Goal: Task Accomplishment & Management: Manage account settings

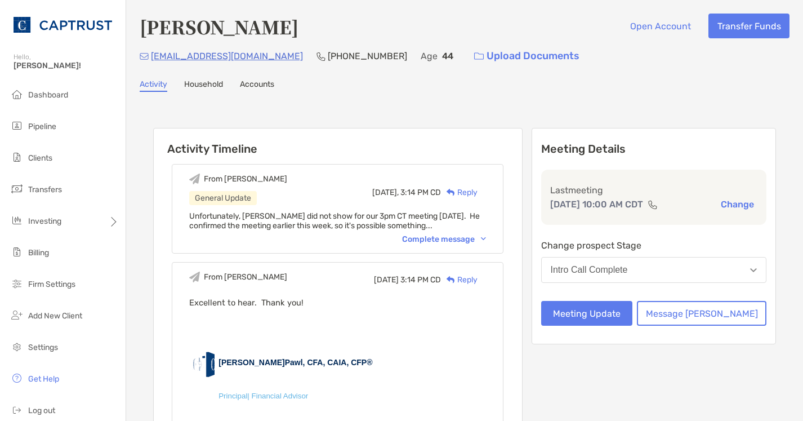
drag, startPoint x: 173, startPoint y: 220, endPoint x: 195, endPoint y: 221, distance: 22.0
click at [633, 306] on button "Meeting Update" at bounding box center [587, 313] width 92 height 25
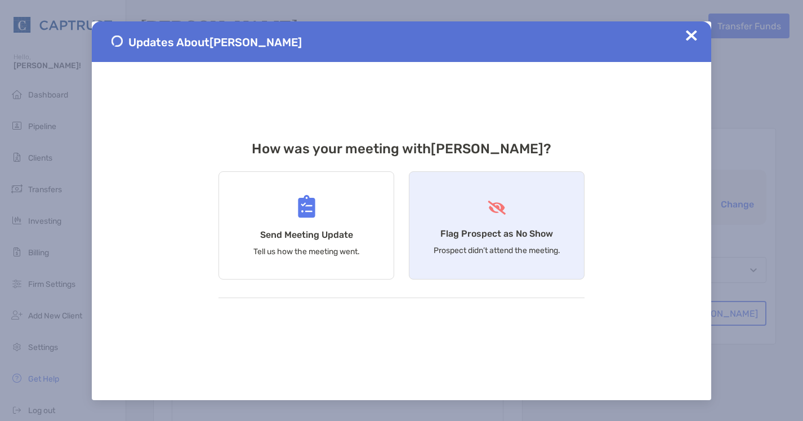
click at [505, 225] on div "Flag Prospect as No Show Prospect didn’t attend the meeting." at bounding box center [497, 225] width 176 height 108
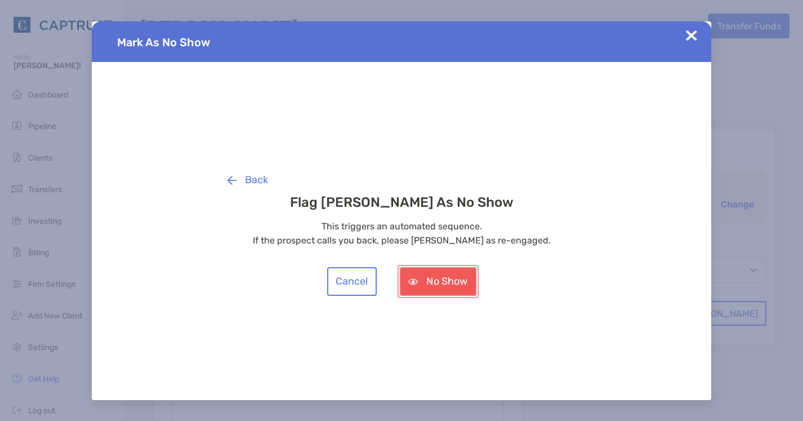
click at [434, 290] on button "No Show" at bounding box center [438, 281] width 77 height 29
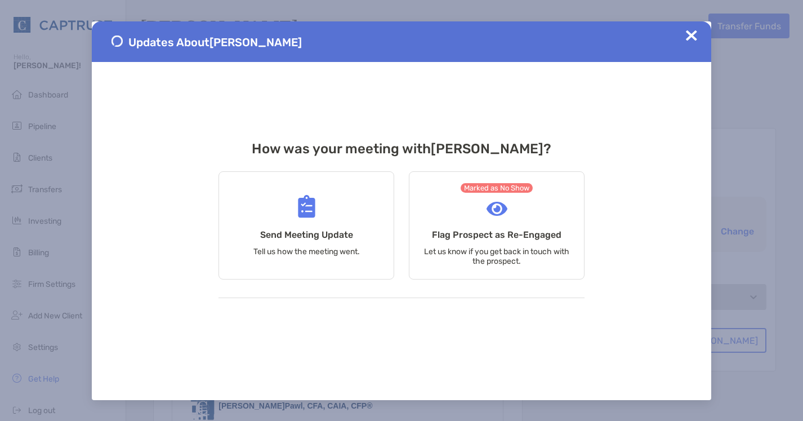
click at [692, 33] on img at bounding box center [691, 35] width 11 height 11
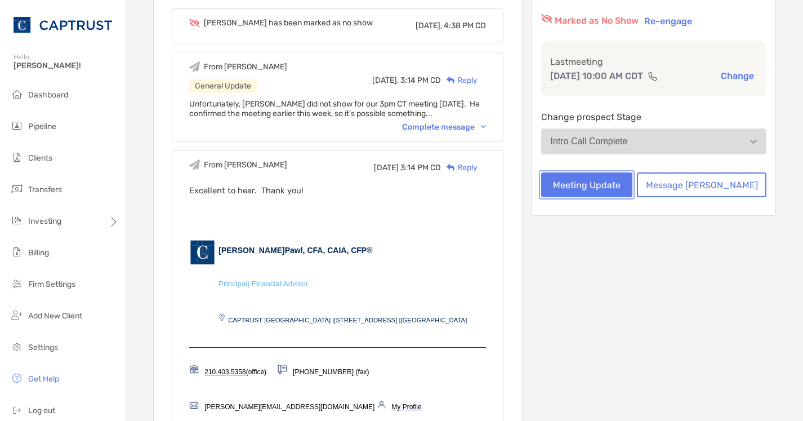
scroll to position [336, 0]
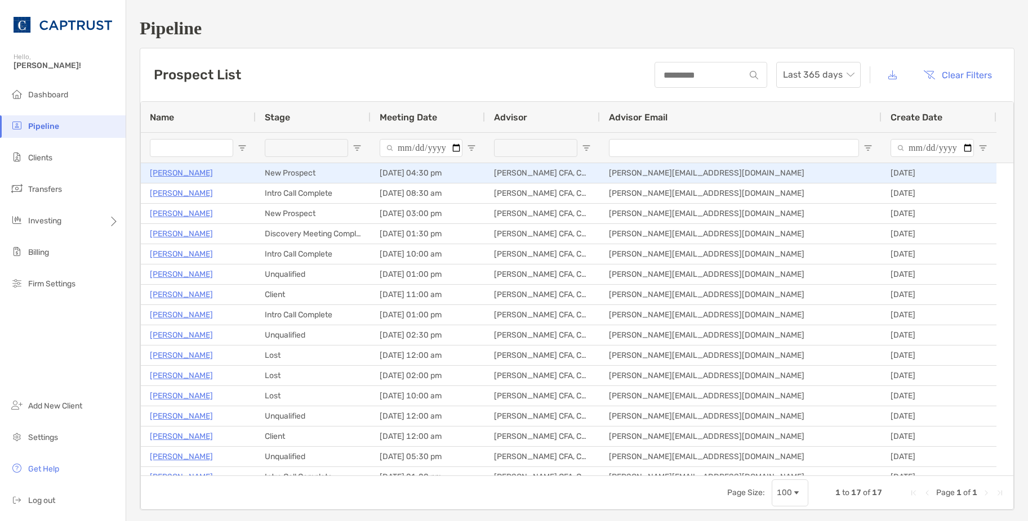
click at [190, 173] on p "[PERSON_NAME]" at bounding box center [181, 173] width 63 height 14
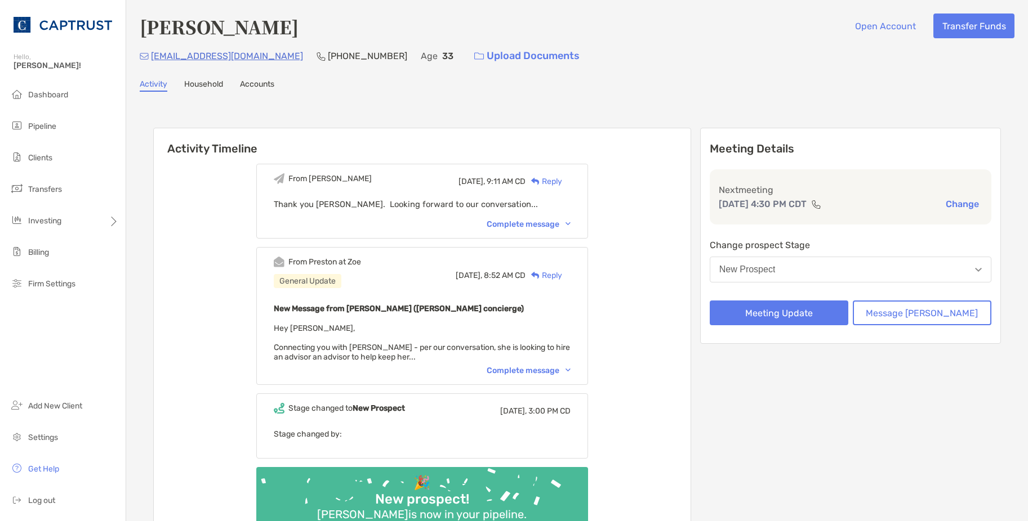
click at [524, 372] on div "Complete message" at bounding box center [529, 371] width 84 height 10
